Goal: Transaction & Acquisition: Obtain resource

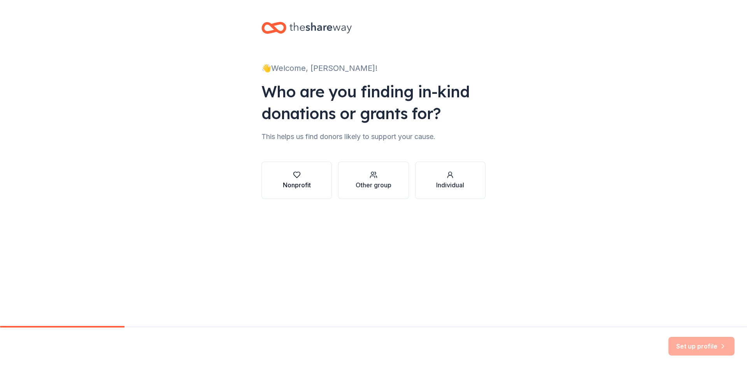
click at [311, 183] on button "Nonprofit" at bounding box center [296, 179] width 70 height 37
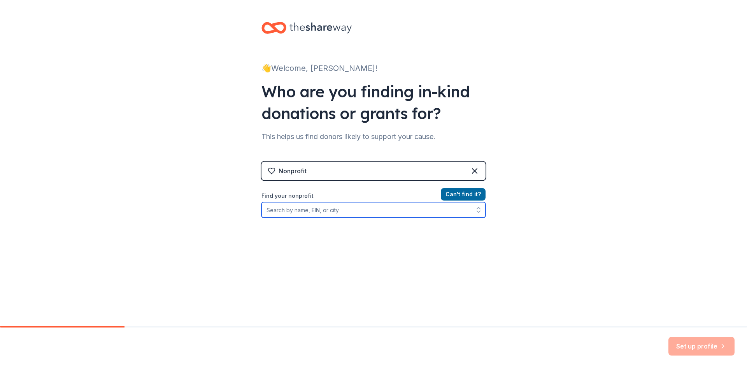
click at [314, 212] on input "Find your nonprofit" at bounding box center [373, 210] width 224 height 16
type input "05-0519606"
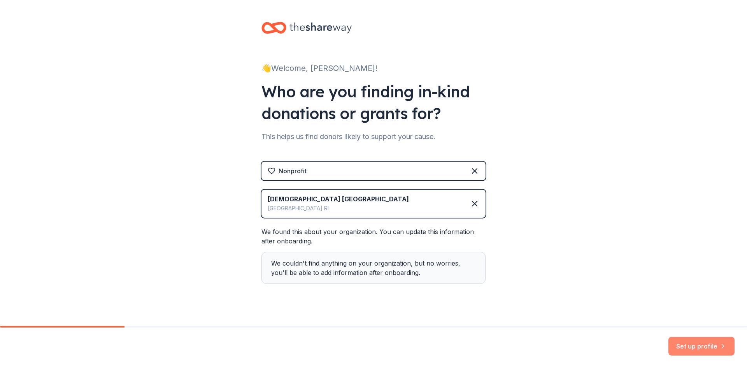
click at [698, 350] on button "Set up profile" at bounding box center [701, 345] width 66 height 19
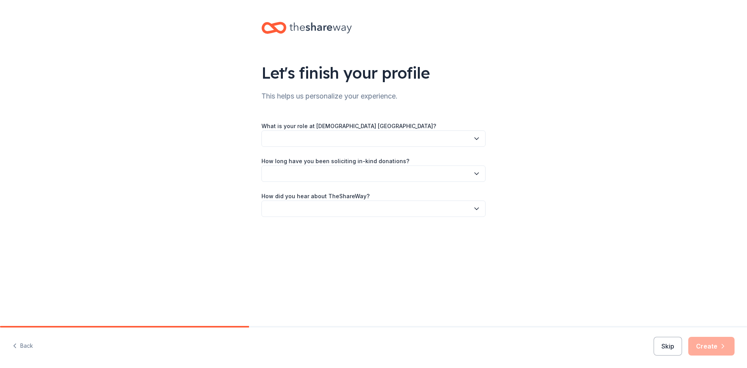
click at [342, 135] on button "button" at bounding box center [373, 138] width 224 height 16
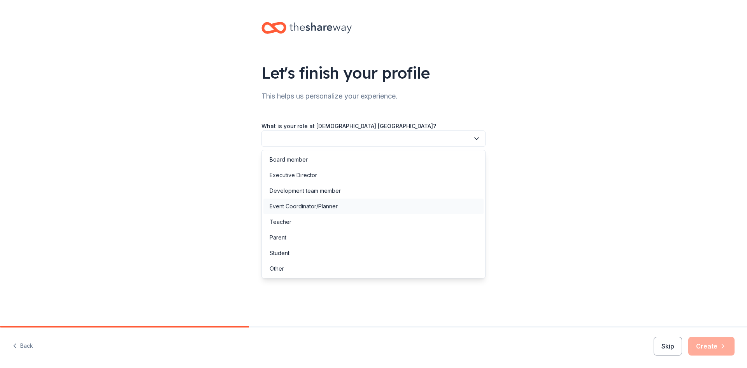
click at [317, 206] on div "Event Coordinator/Planner" at bounding box center [304, 205] width 68 height 9
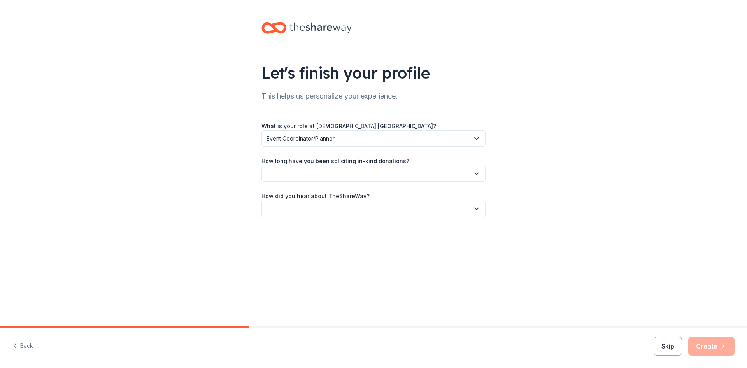
click at [308, 175] on button "button" at bounding box center [373, 173] width 224 height 16
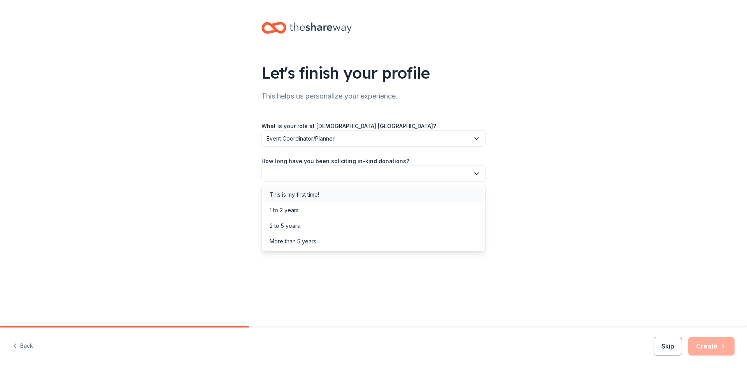
click at [307, 194] on div "This is my first time!" at bounding box center [294, 194] width 49 height 9
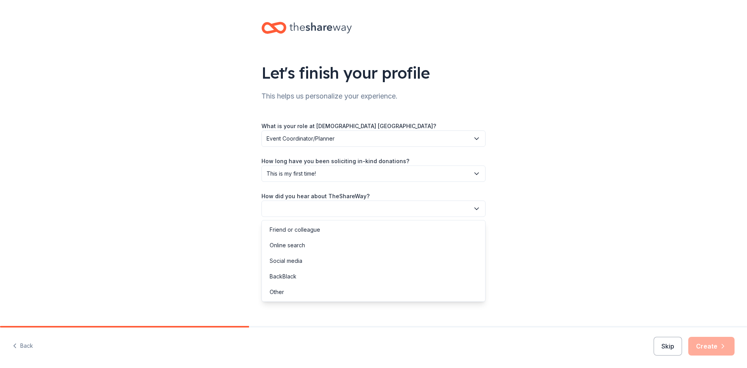
click at [309, 208] on button "button" at bounding box center [373, 208] width 224 height 16
click at [307, 245] on div "Online search" at bounding box center [373, 245] width 220 height 16
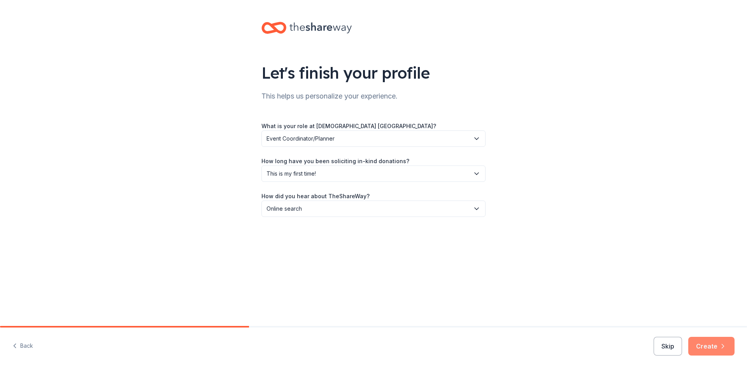
click at [699, 343] on button "Create" at bounding box center [711, 345] width 46 height 19
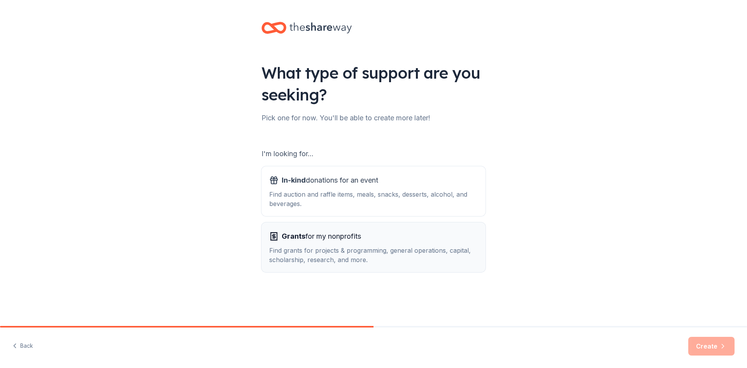
click at [434, 226] on button "Grants for my nonprofits Find grants for projects & programming, general operat…" at bounding box center [373, 247] width 224 height 50
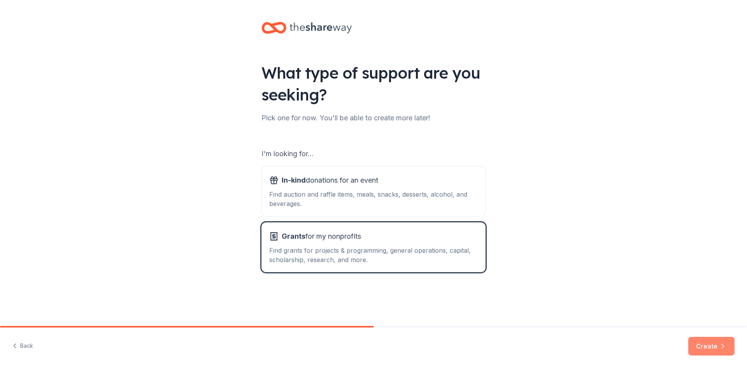
click at [705, 346] on button "Create" at bounding box center [711, 345] width 46 height 19
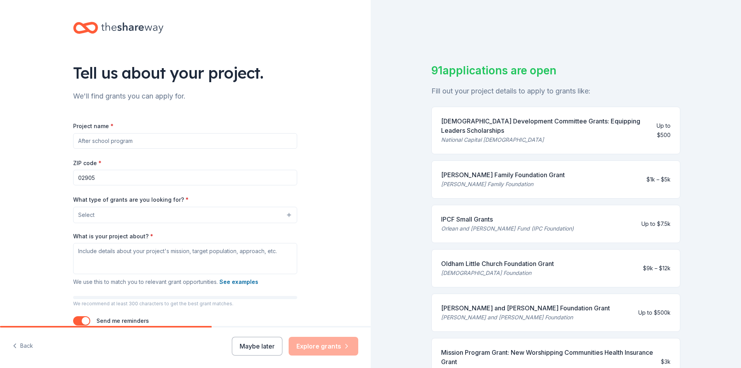
drag, startPoint x: 147, startPoint y: 142, endPoint x: 87, endPoint y: 138, distance: 60.4
click at [87, 138] on input "Project name *" at bounding box center [185, 141] width 224 height 16
paste input "United Airlines will be recognized as a valued community partner through multip…"
type input "United Airlines will be recognized as a valued community partner through multip…"
drag, startPoint x: 291, startPoint y: 140, endPoint x: 23, endPoint y: 133, distance: 267.7
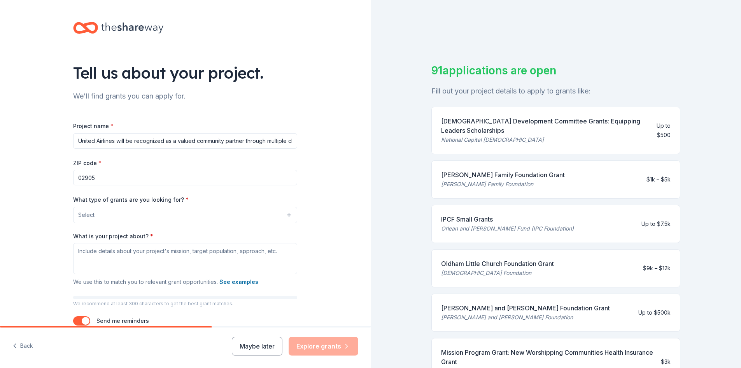
click at [23, 133] on div "Tell us about your project. We'll find grants you can apply for. Project name *…" at bounding box center [185, 186] width 371 height 372
click at [189, 145] on input "Project name *" at bounding box center [185, 141] width 224 height 16
paste input "House of Blessings – “Sharing [DEMOGRAPHIC_DATA]’s love, one blessing at a time…"
type input "House of Blessings – “Sharing [DEMOGRAPHIC_DATA]’s love, one blessing at a time…"
click at [114, 177] on input "02905" at bounding box center [185, 178] width 224 height 16
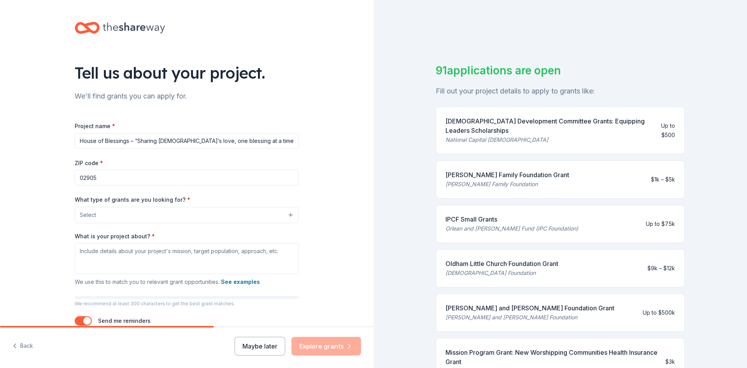
click at [90, 215] on span "Select" at bounding box center [88, 214] width 16 height 9
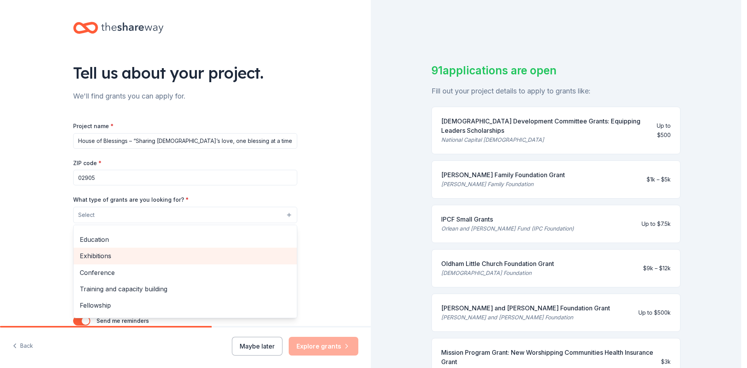
scroll to position [92, 0]
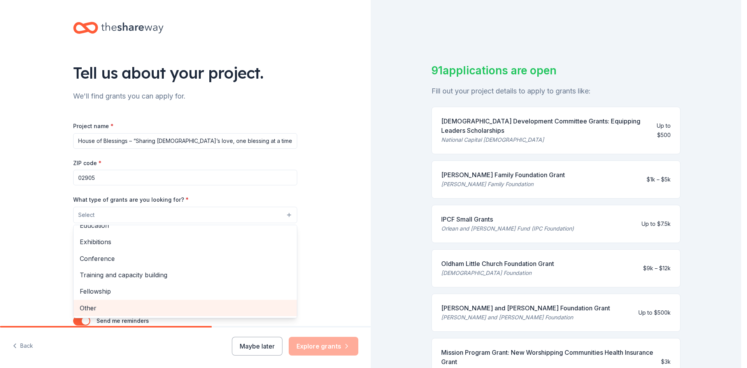
click at [111, 309] on span "Other" at bounding box center [185, 308] width 211 height 10
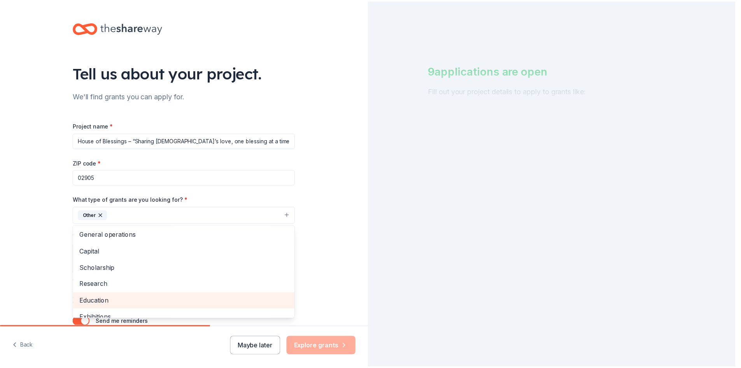
scroll to position [0, 0]
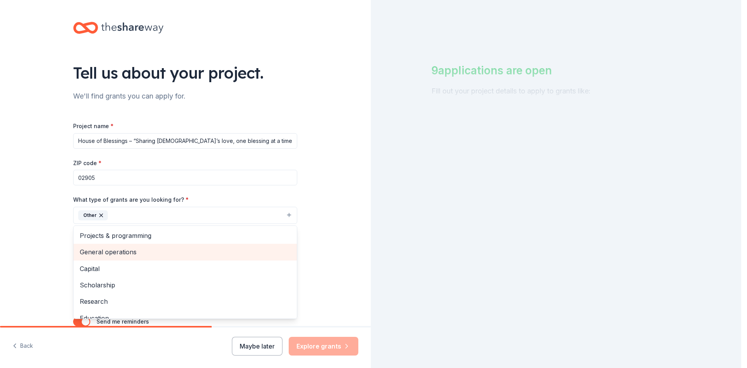
click at [131, 257] on span "General operations" at bounding box center [185, 252] width 211 height 10
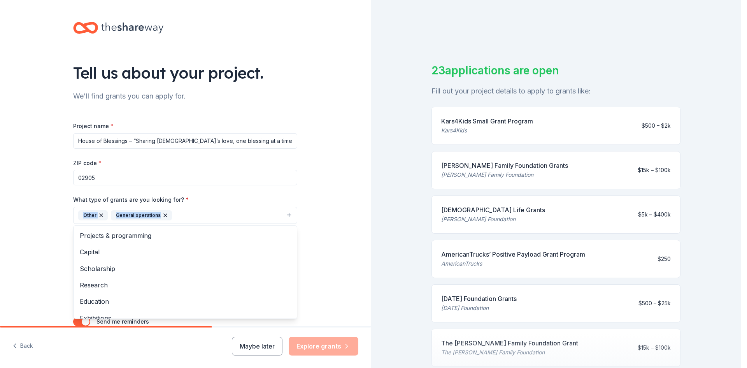
click at [319, 209] on div "Tell us about your project. We'll find grants you can apply for. Project name *…" at bounding box center [185, 186] width 371 height 373
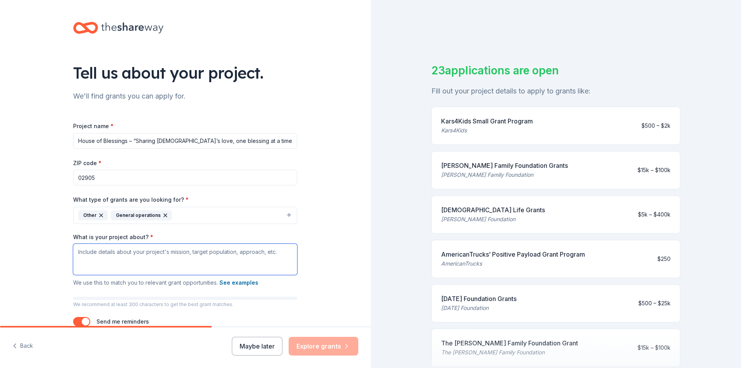
click at [151, 262] on textarea "What is your project about? *" at bounding box center [185, 258] width 224 height 31
drag, startPoint x: 75, startPoint y: 253, endPoint x: 210, endPoint y: 254, distance: 135.4
click at [210, 254] on textarea "What is your project about? *" at bounding box center [185, 258] width 224 height 31
paste textarea "Our project, led by Iglesia Monte De Sion (C.L.A.), is dedicated to reducing fo…"
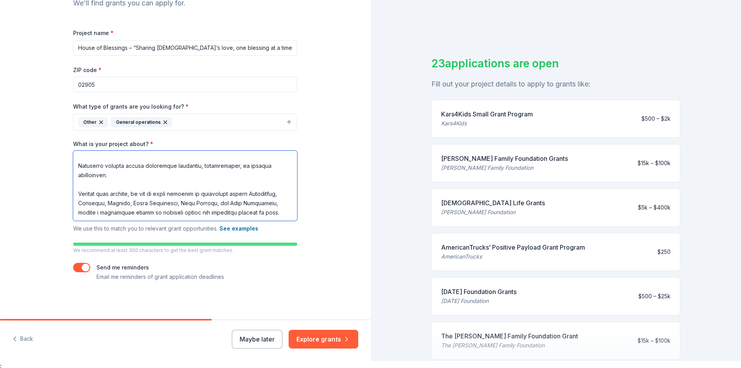
scroll to position [9, 0]
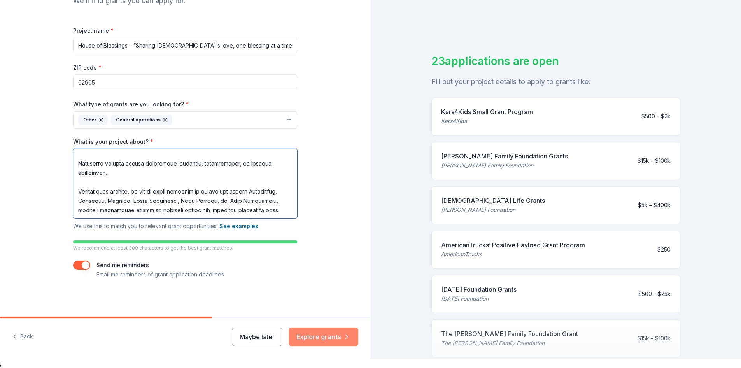
type textarea "Our project, led by Iglesia Monte De Sion (C.L.A.), is dedicated to reducing fo…"
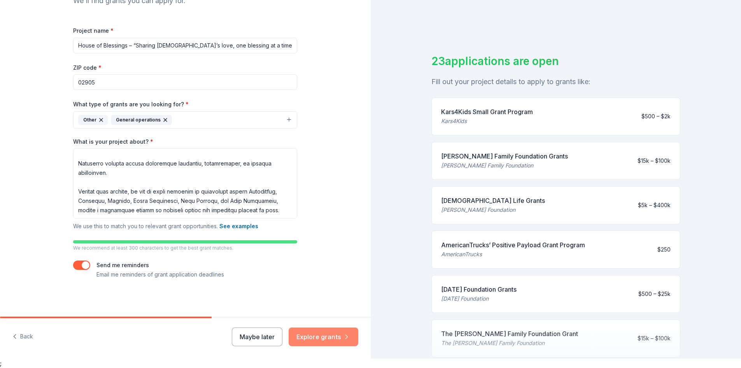
click at [317, 338] on button "Explore grants" at bounding box center [324, 336] width 70 height 19
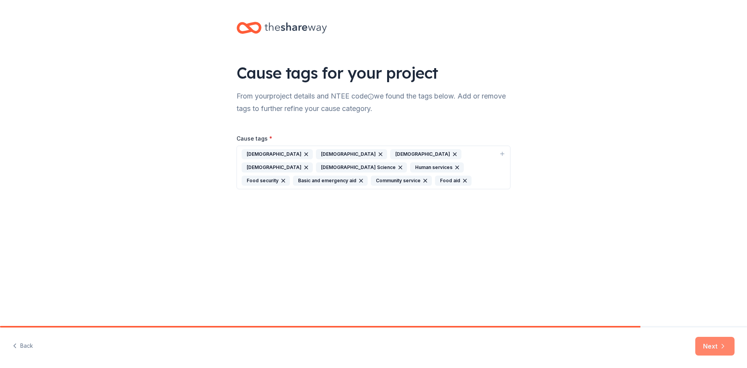
click at [707, 347] on button "Next" at bounding box center [714, 345] width 39 height 19
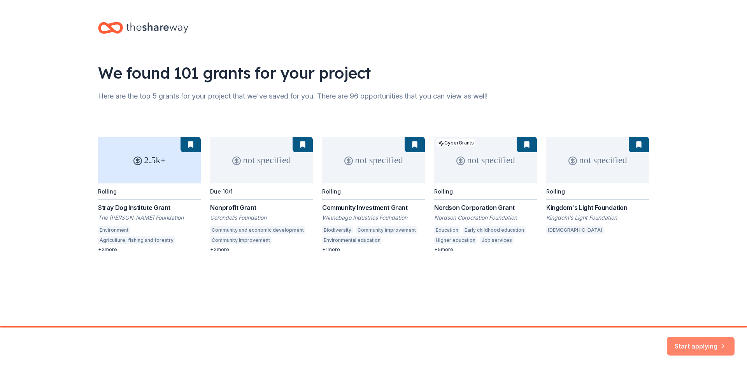
click at [707, 341] on button "Start applying" at bounding box center [701, 341] width 68 height 19
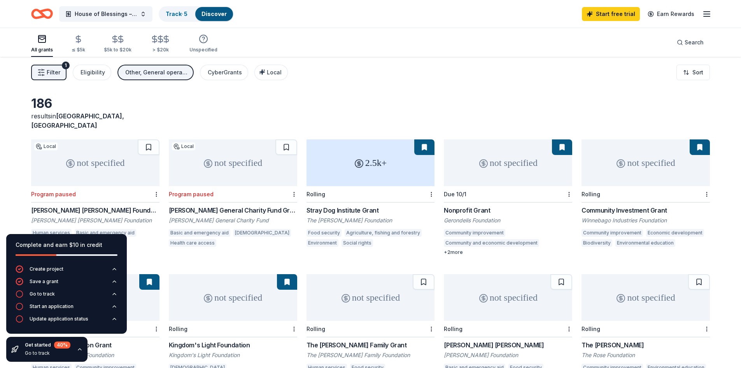
scroll to position [39, 0]
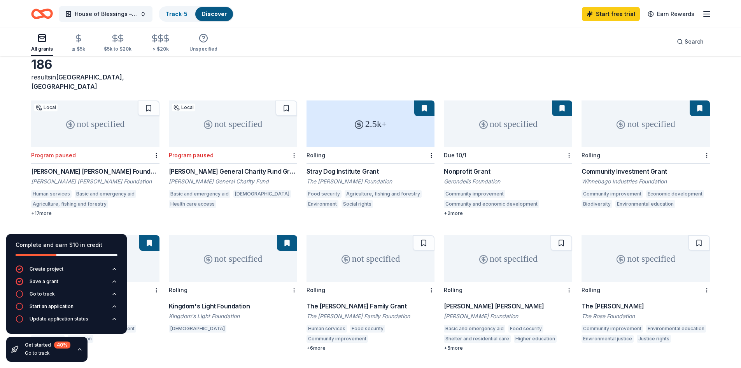
click at [93, 116] on div "not specified" at bounding box center [95, 123] width 128 height 47
click at [251, 127] on div "not specified" at bounding box center [233, 123] width 128 height 47
click at [364, 119] on div "2.5k+" at bounding box center [370, 123] width 128 height 47
click at [488, 123] on div "not specified" at bounding box center [508, 123] width 128 height 47
click at [594, 128] on div "not specified" at bounding box center [645, 123] width 128 height 47
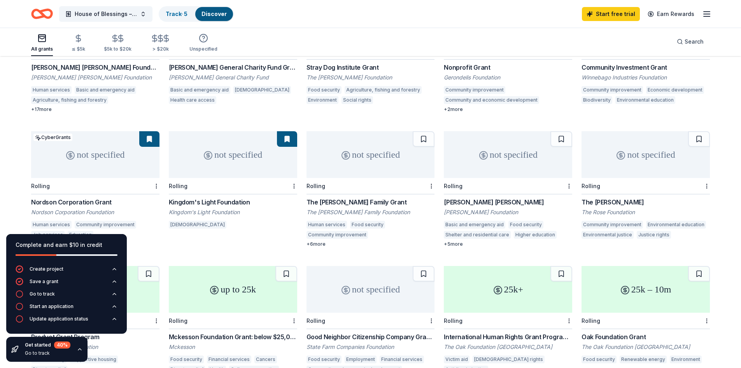
scroll to position [156, 0]
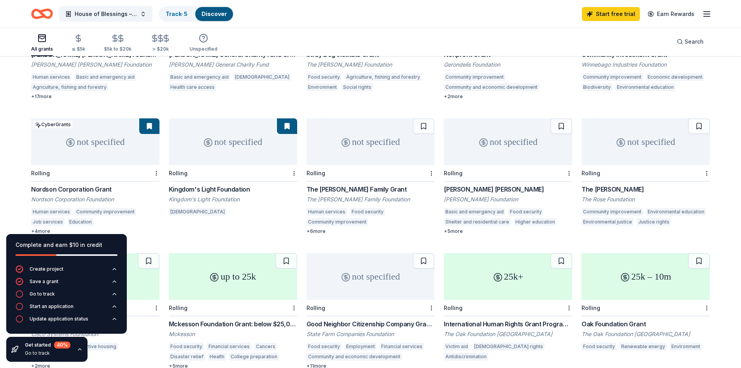
click at [249, 153] on div "not specified" at bounding box center [233, 141] width 128 height 47
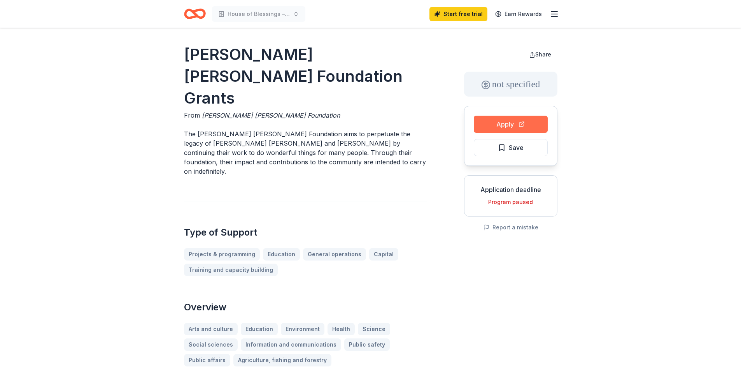
click at [495, 126] on button "Apply" at bounding box center [511, 124] width 74 height 17
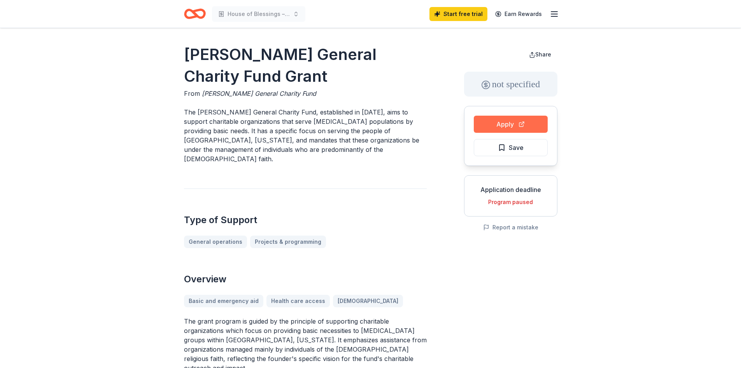
click at [492, 126] on button "Apply" at bounding box center [511, 124] width 74 height 17
click at [489, 125] on button "Apply" at bounding box center [511, 124] width 74 height 17
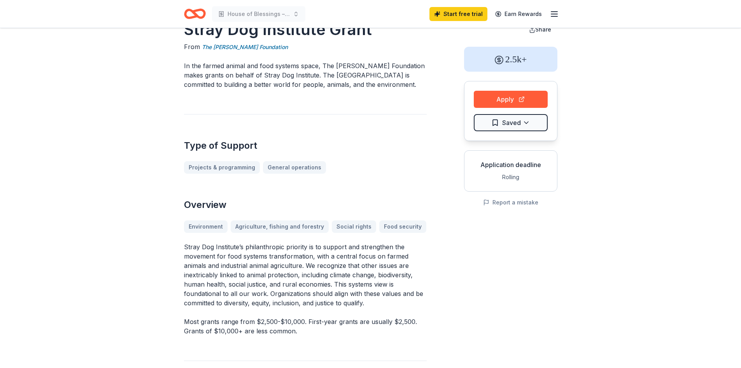
scroll to position [39, 0]
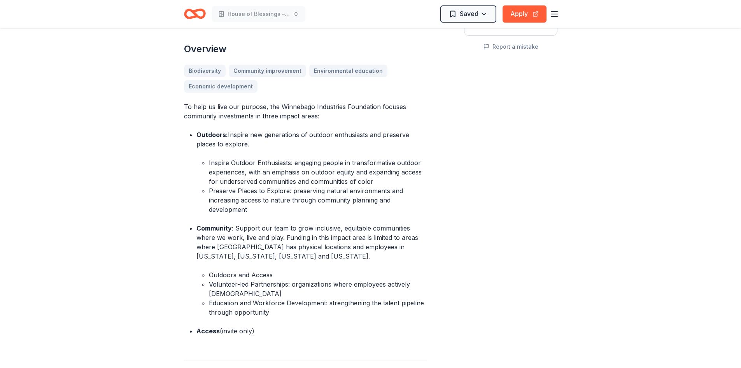
scroll to position [194, 0]
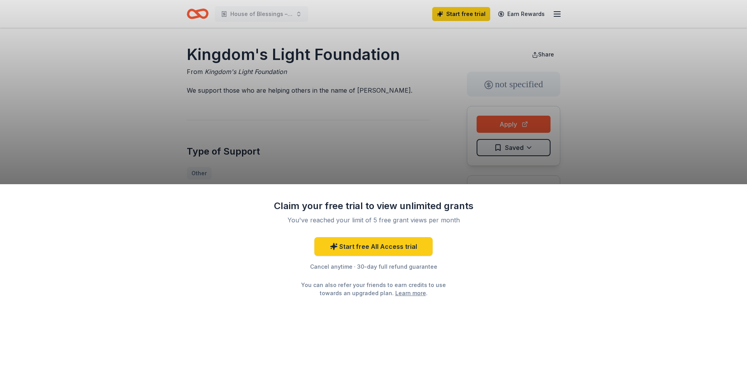
click at [336, 266] on div "Cancel anytime · 30-day full refund guarantee" at bounding box center [373, 266] width 202 height 9
